Goal: Information Seeking & Learning: Learn about a topic

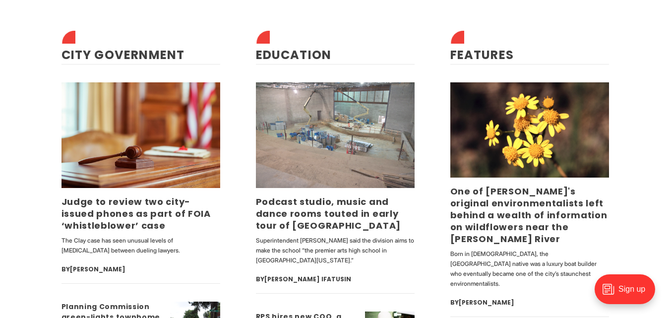
scroll to position [2411, 0]
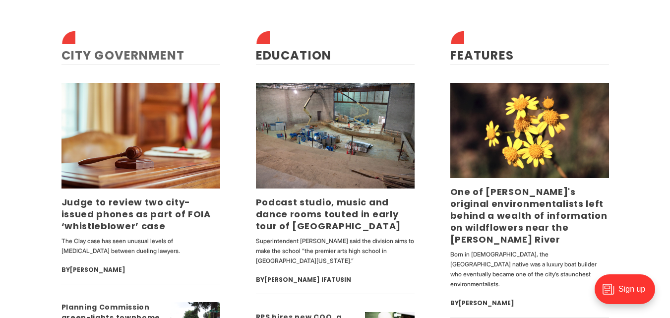
click at [147, 47] on link "City Government" at bounding box center [124, 55] width 124 height 16
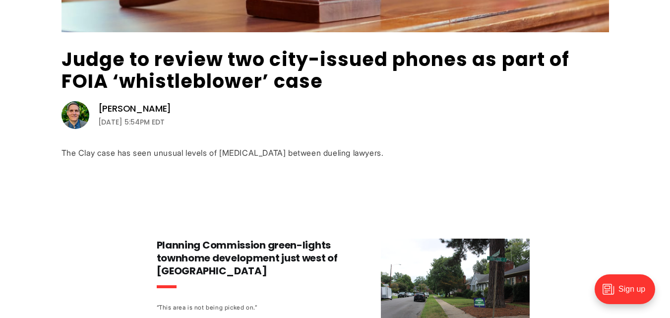
scroll to position [320, 0]
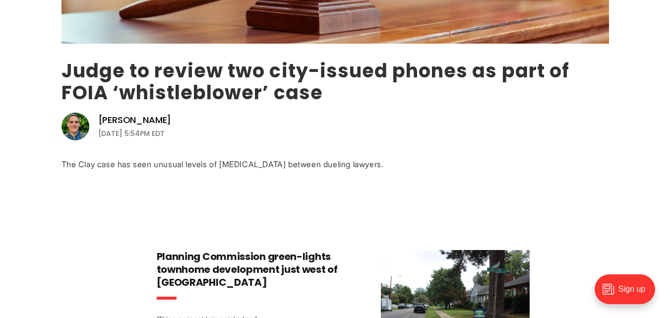
click at [367, 73] on link "Judge to review two city-issued phones as part of FOIA ‘whistleblower’ case" at bounding box center [316, 82] width 508 height 48
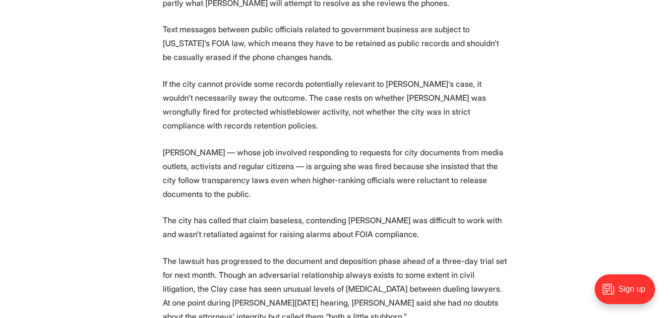
scroll to position [974, 0]
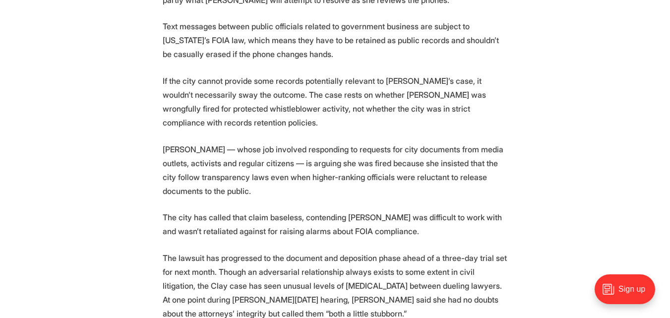
click at [600, 123] on section "A Richmond judge will take a look at two government-issued cell phones to help …" at bounding box center [335, 219] width 670 height 1595
click at [546, 100] on section "A Richmond judge will take a look at two government-issued cell phones to help …" at bounding box center [335, 219] width 670 height 1595
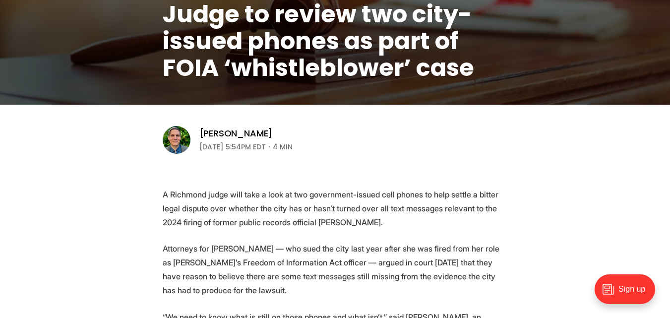
scroll to position [0, 0]
